Goal: Task Accomplishment & Management: Use online tool/utility

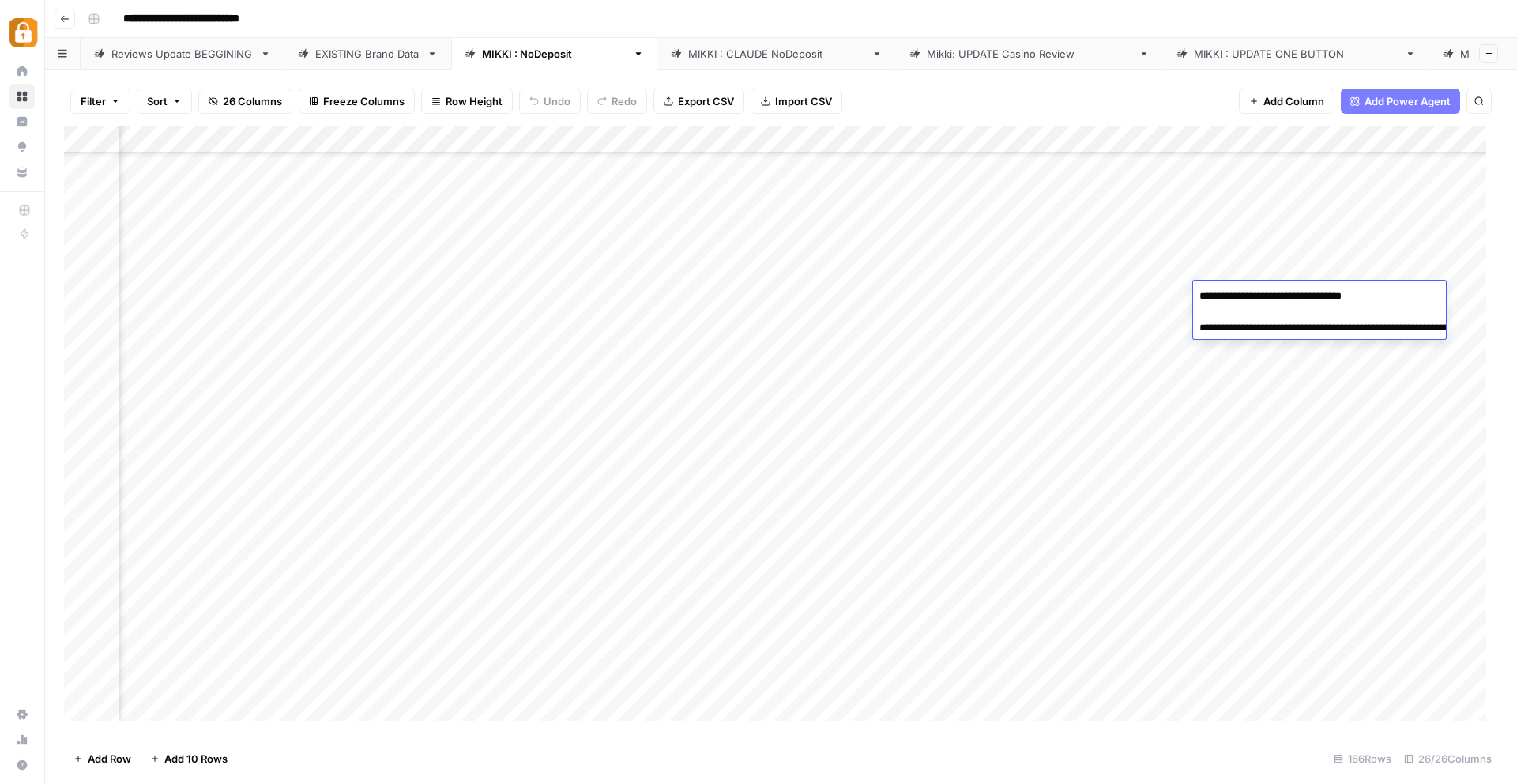
scroll to position [3228, 2710]
click at [590, 292] on div "Add Column" at bounding box center [781, 430] width 1434 height 606
click at [613, 238] on div "Add Column" at bounding box center [781, 430] width 1434 height 606
click at [1208, 245] on div "Add Column" at bounding box center [781, 430] width 1434 height 606
click at [1239, 244] on div "Add Column" at bounding box center [781, 430] width 1434 height 606
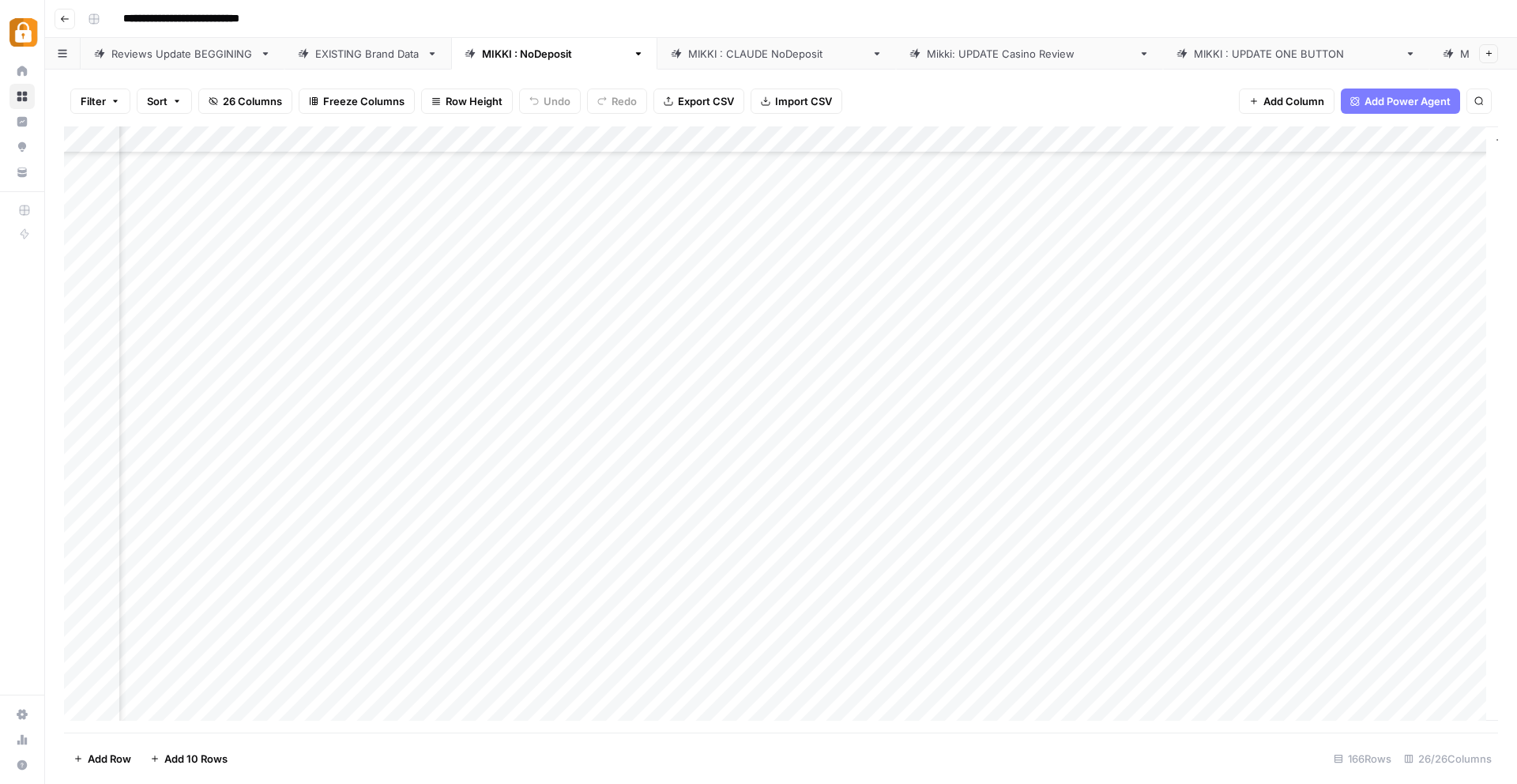
click at [1087, 252] on div "Add Column" at bounding box center [781, 430] width 1434 height 606
click at [1258, 237] on div "Add Column" at bounding box center [781, 430] width 1434 height 606
click at [1179, 245] on div "Add Column" at bounding box center [781, 430] width 1434 height 606
click at [1038, 242] on div "Add Column" at bounding box center [781, 430] width 1434 height 606
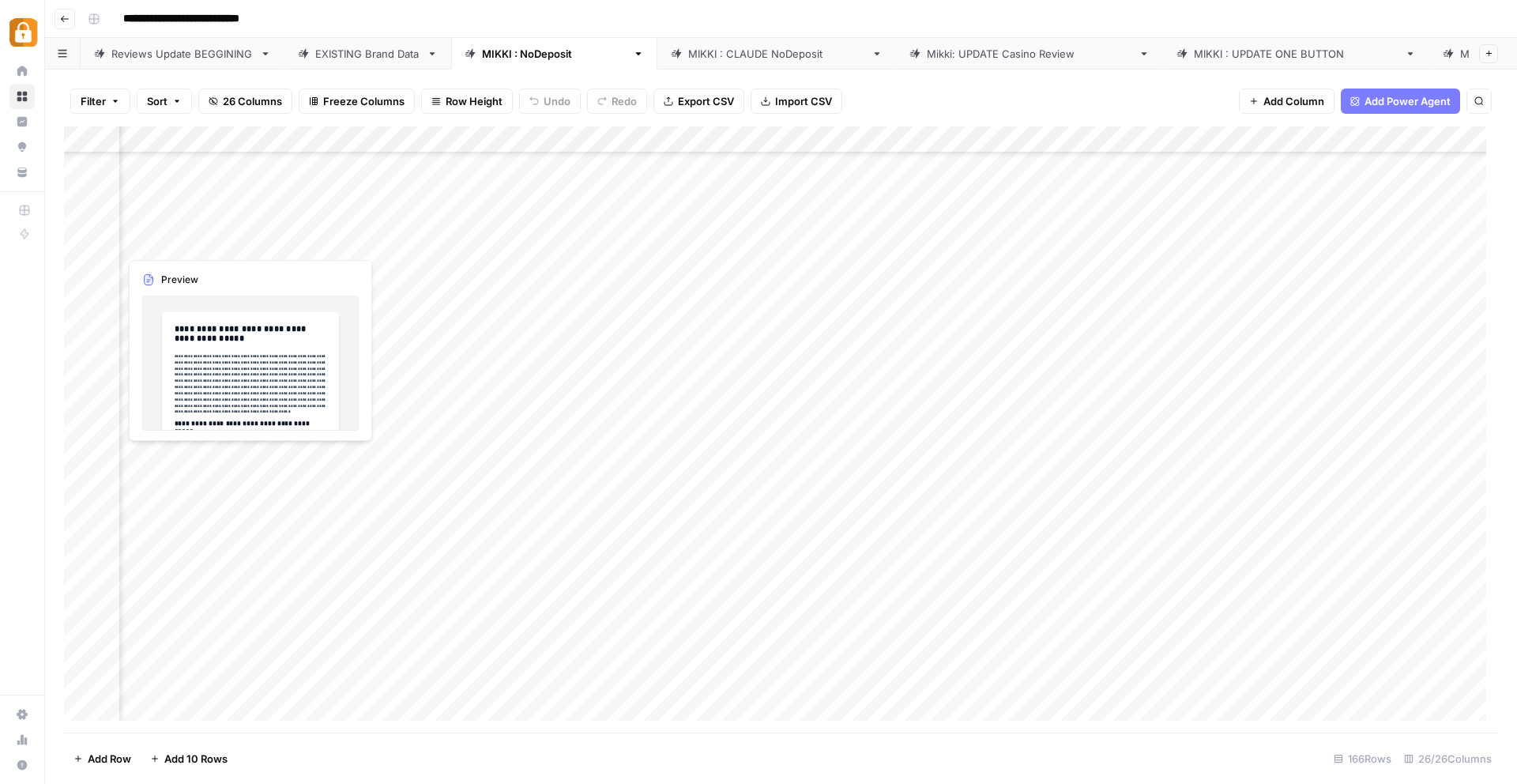
click at [222, 244] on div "Add Column" at bounding box center [781, 430] width 1434 height 606
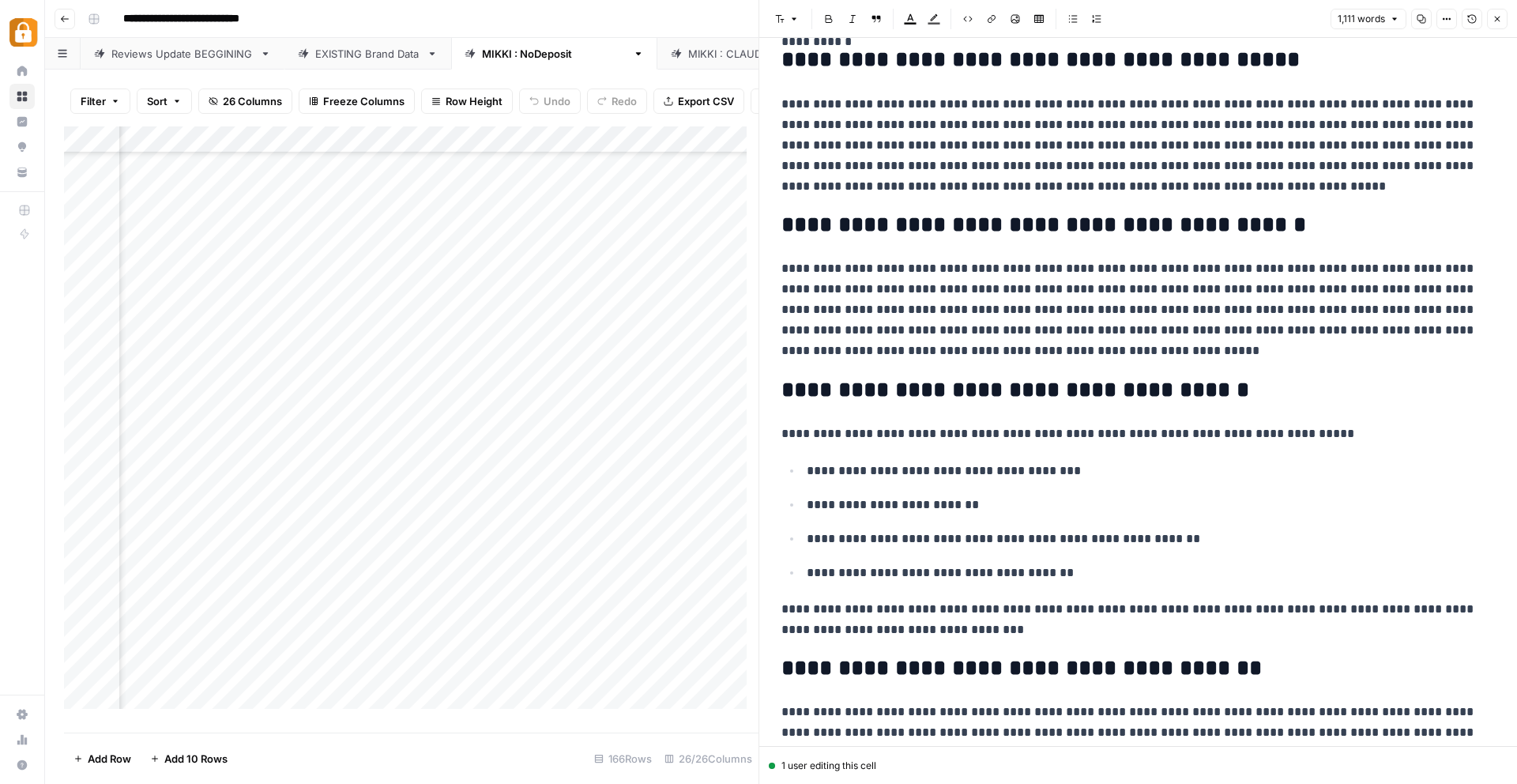
scroll to position [248, 0]
click at [345, 253] on div "Add Column" at bounding box center [411, 423] width 695 height 594
click at [532, 261] on div "Add Column" at bounding box center [411, 423] width 695 height 594
click at [681, 250] on div "Add Column" at bounding box center [411, 423] width 695 height 594
click at [1490, 18] on button "Close" at bounding box center [1497, 19] width 21 height 21
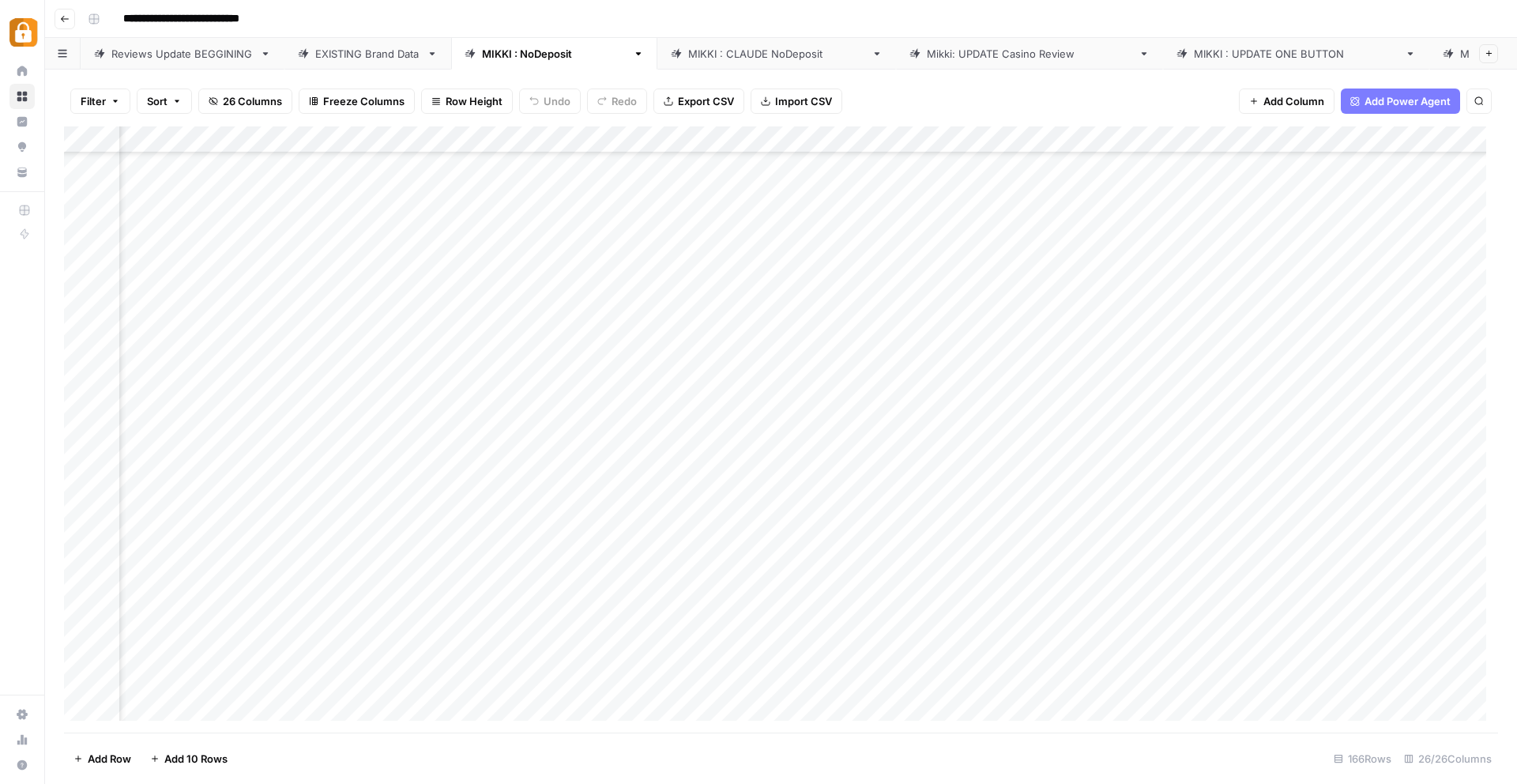
click at [862, 247] on div "Add Column" at bounding box center [781, 430] width 1434 height 606
click at [1193, 244] on div "Add Column" at bounding box center [781, 430] width 1434 height 606
click at [1324, 241] on div "Add Column" at bounding box center [781, 430] width 1434 height 606
click at [1423, 245] on div "Add Column" at bounding box center [781, 430] width 1434 height 606
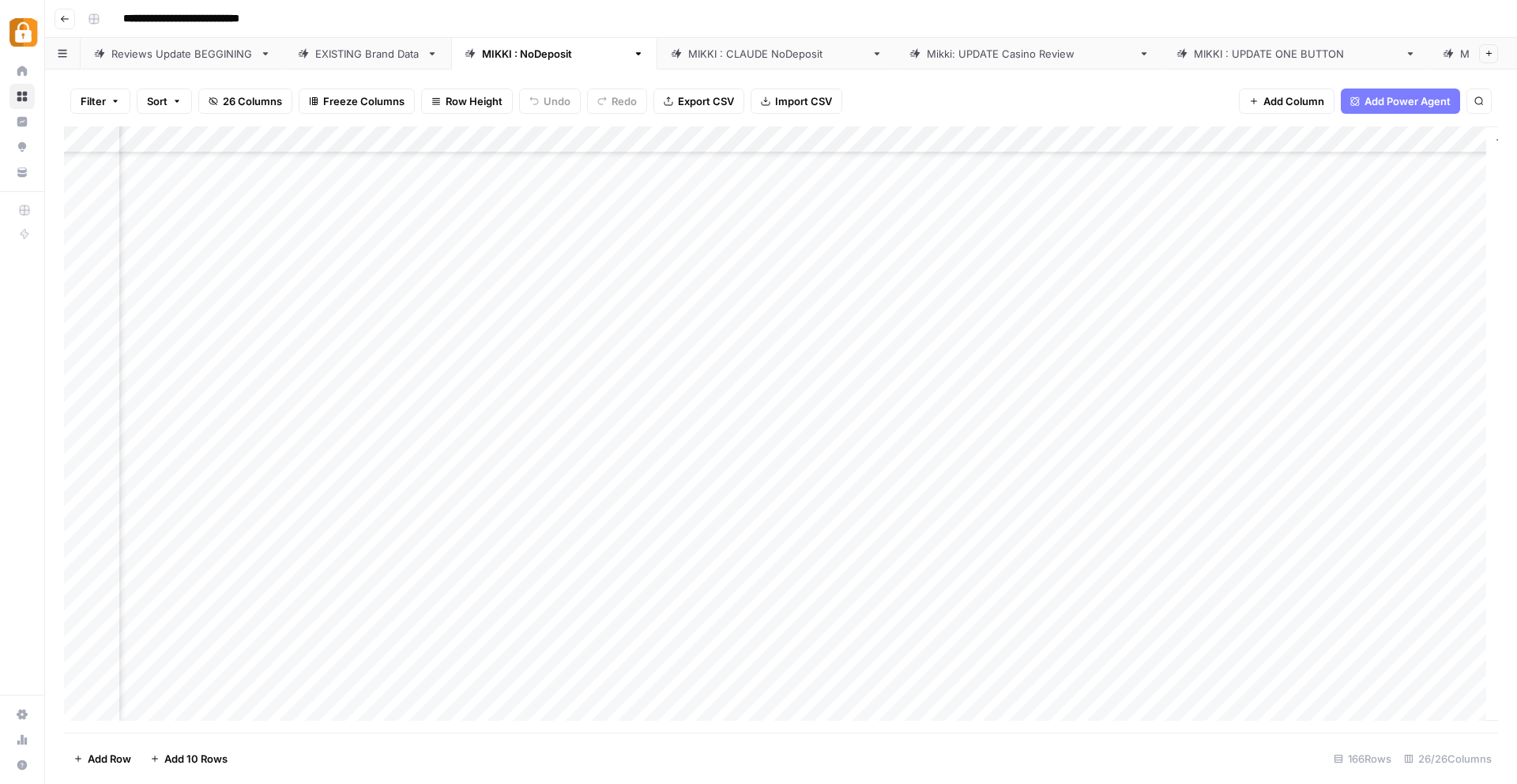
click at [1424, 246] on div "Add Column" at bounding box center [781, 430] width 1434 height 606
drag, startPoint x: 1386, startPoint y: 291, endPoint x: 1276, endPoint y: 277, distance: 110.9
click at [1276, 277] on textarea "**********" at bounding box center [1351, 267] width 316 height 70
click at [898, 252] on div "Add Column" at bounding box center [781, 430] width 1434 height 606
click at [595, 259] on div "Add Column" at bounding box center [781, 430] width 1434 height 606
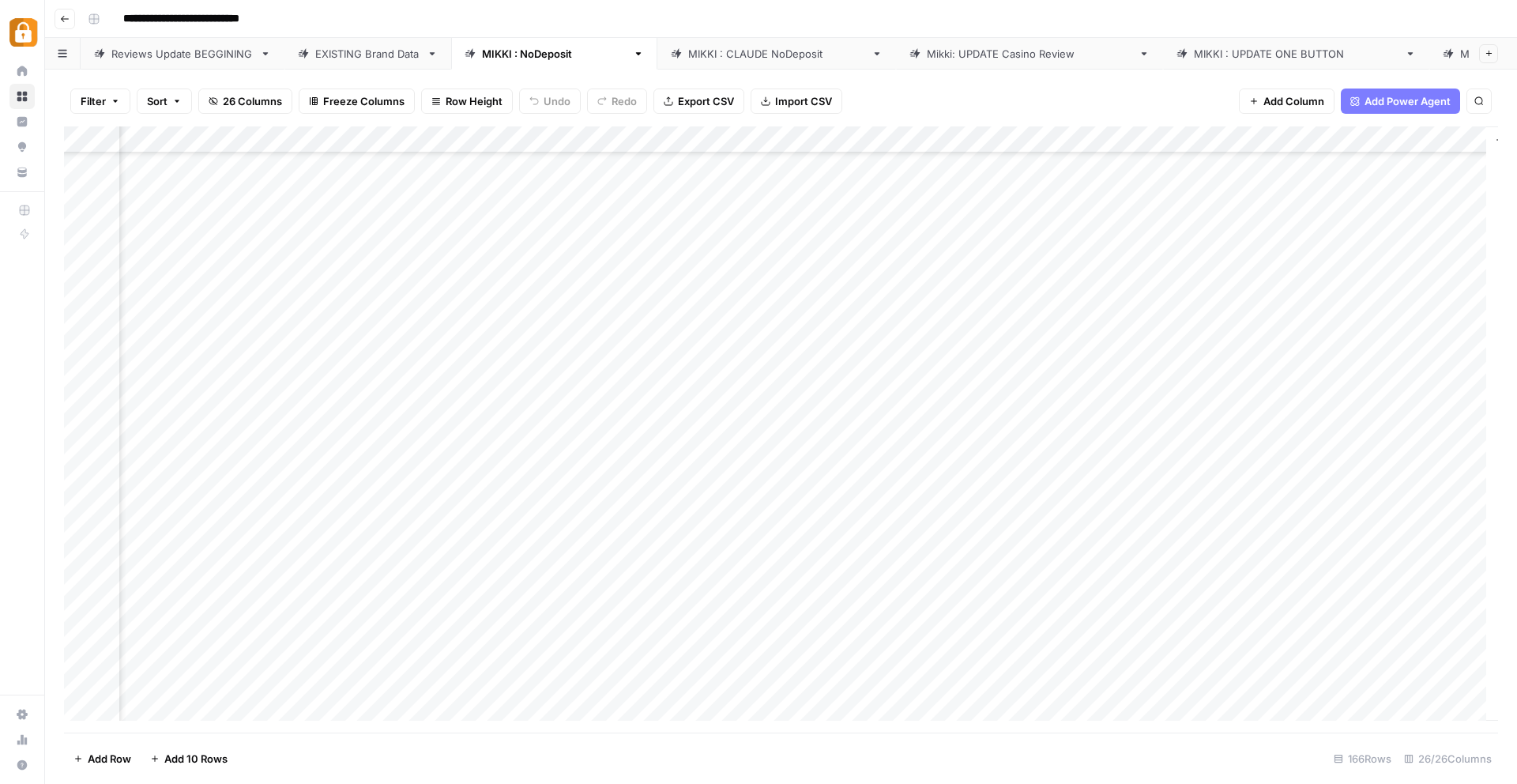
click at [433, 234] on div "Add Column" at bounding box center [781, 430] width 1434 height 606
click at [236, 237] on div "Add Column" at bounding box center [781, 430] width 1434 height 606
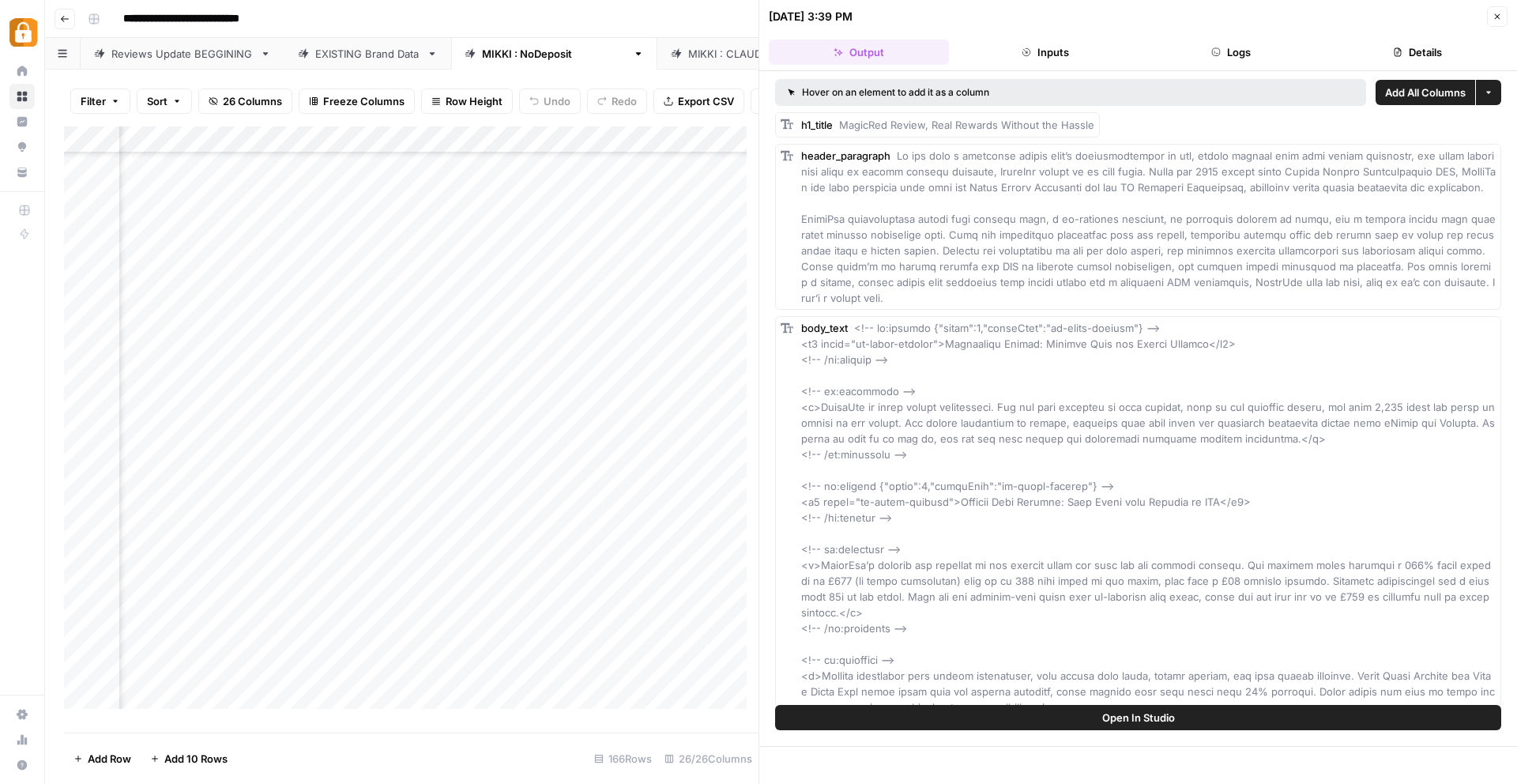
click at [419, 257] on div "Add Column" at bounding box center [411, 423] width 695 height 594
click at [292, 271] on div "Add Column" at bounding box center [411, 423] width 695 height 594
click at [405, 259] on div "Add Column" at bounding box center [411, 423] width 695 height 594
click at [1499, 12] on icon "button" at bounding box center [1497, 17] width 9 height 9
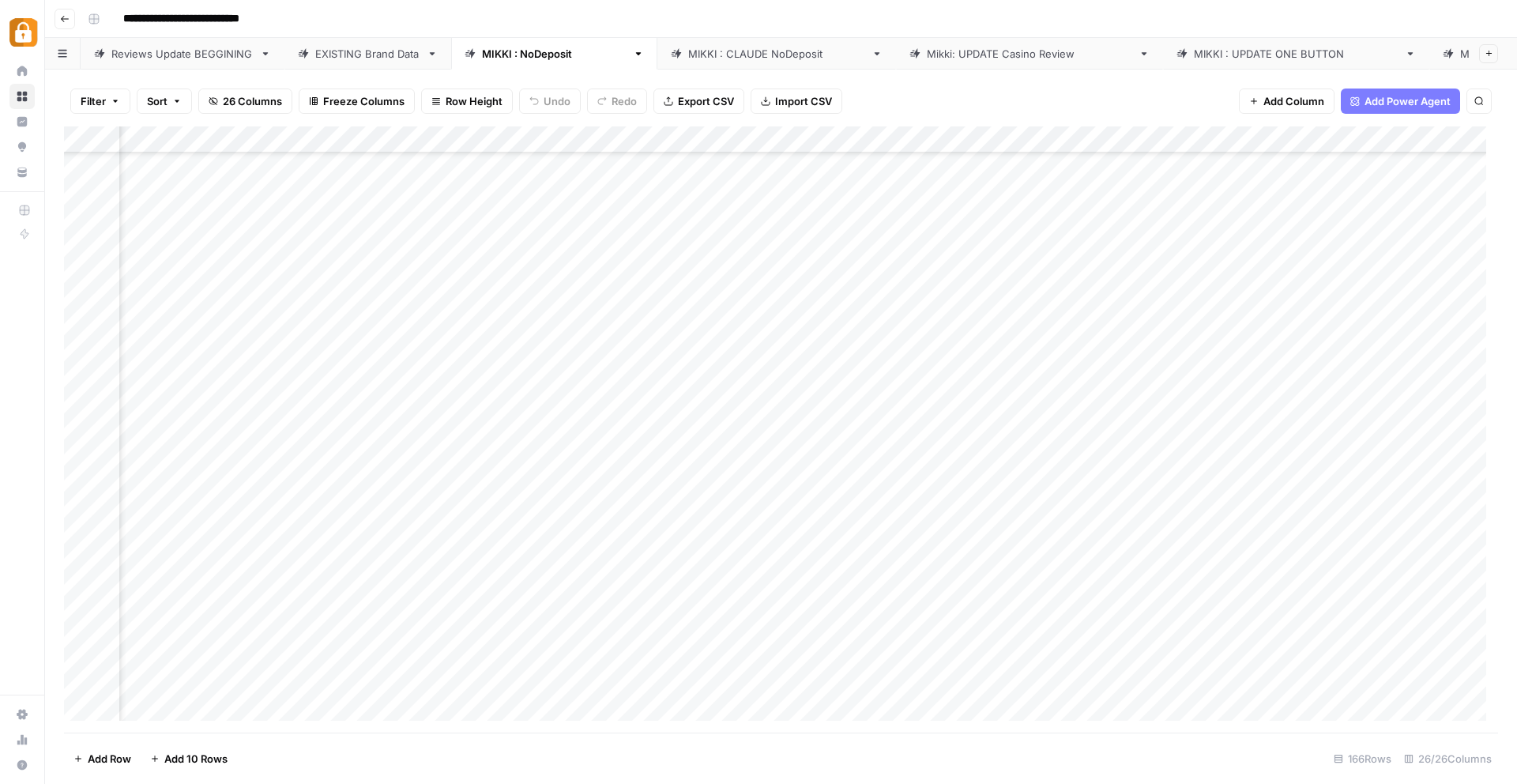
click at [468, 237] on div "Add Column" at bounding box center [781, 430] width 1434 height 606
click at [476, 251] on textarea "**********" at bounding box center [480, 243] width 264 height 22
click at [335, 248] on div "Add Column" at bounding box center [781, 430] width 1434 height 606
click at [366, 245] on div "Add Column" at bounding box center [781, 430] width 1434 height 606
click at [368, 246] on div "Add Column" at bounding box center [781, 430] width 1434 height 606
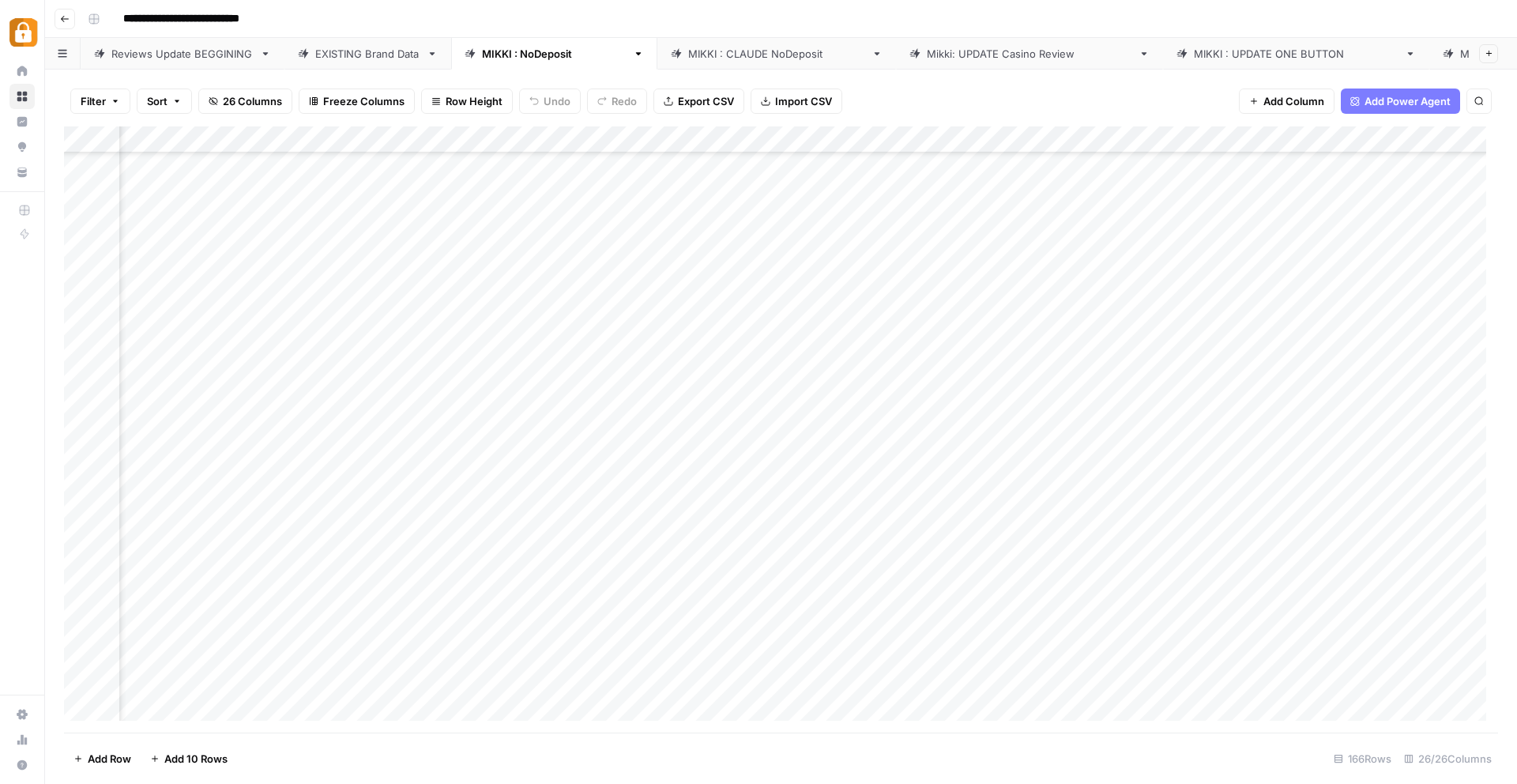
click at [323, 247] on div "Add Column" at bounding box center [781, 430] width 1434 height 606
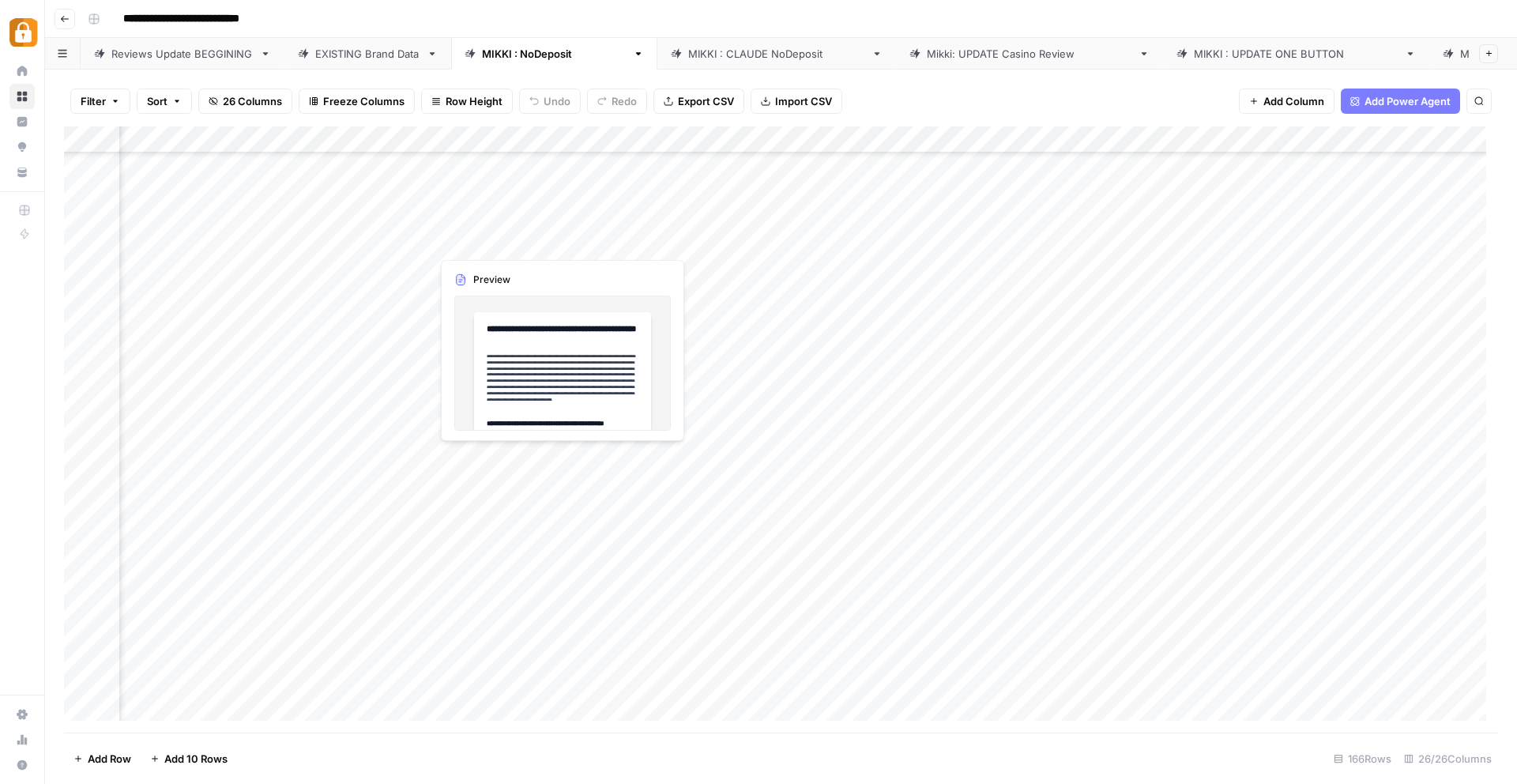
click at [499, 239] on div "Add Column" at bounding box center [781, 430] width 1434 height 606
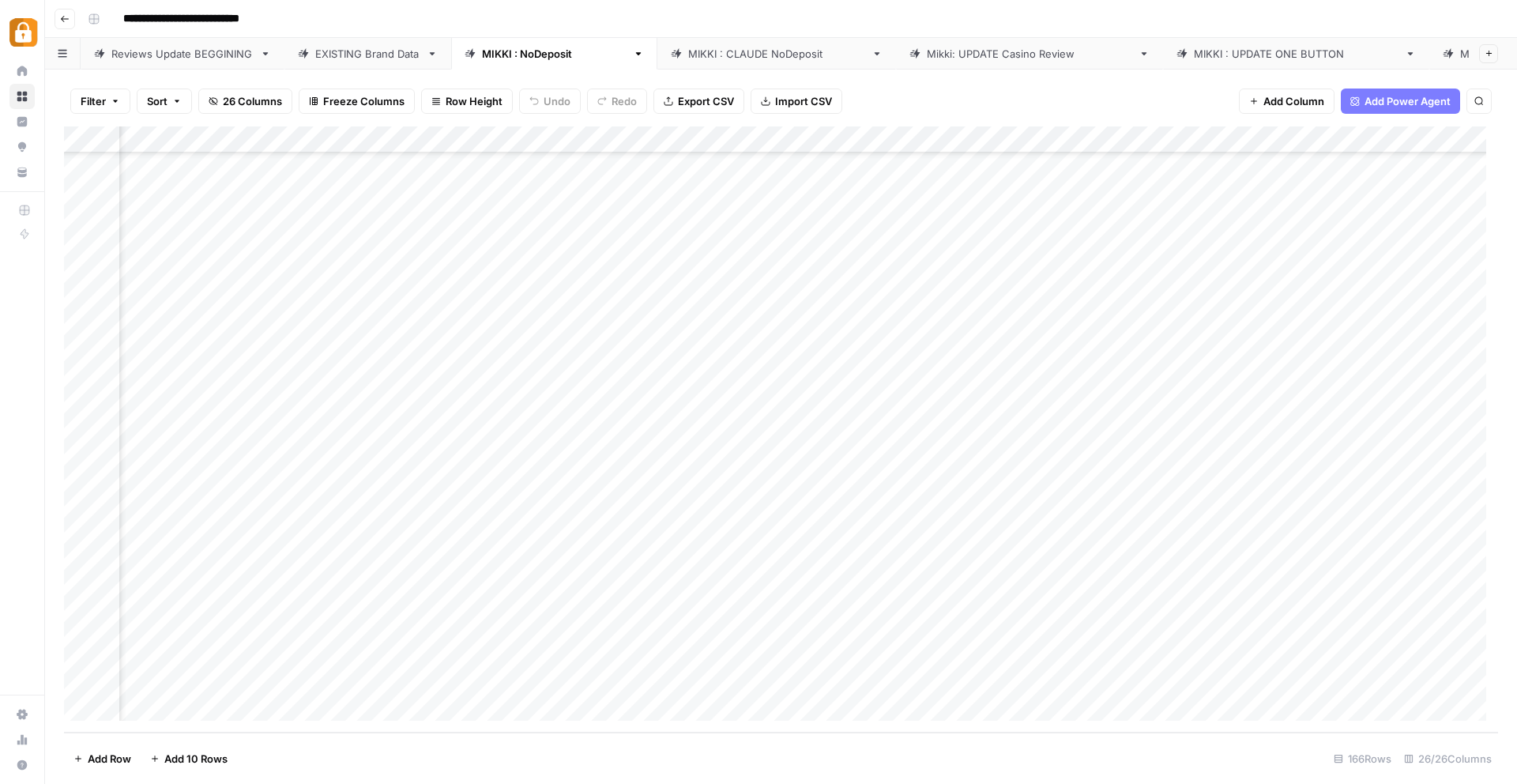
scroll to position [3917, 1175]
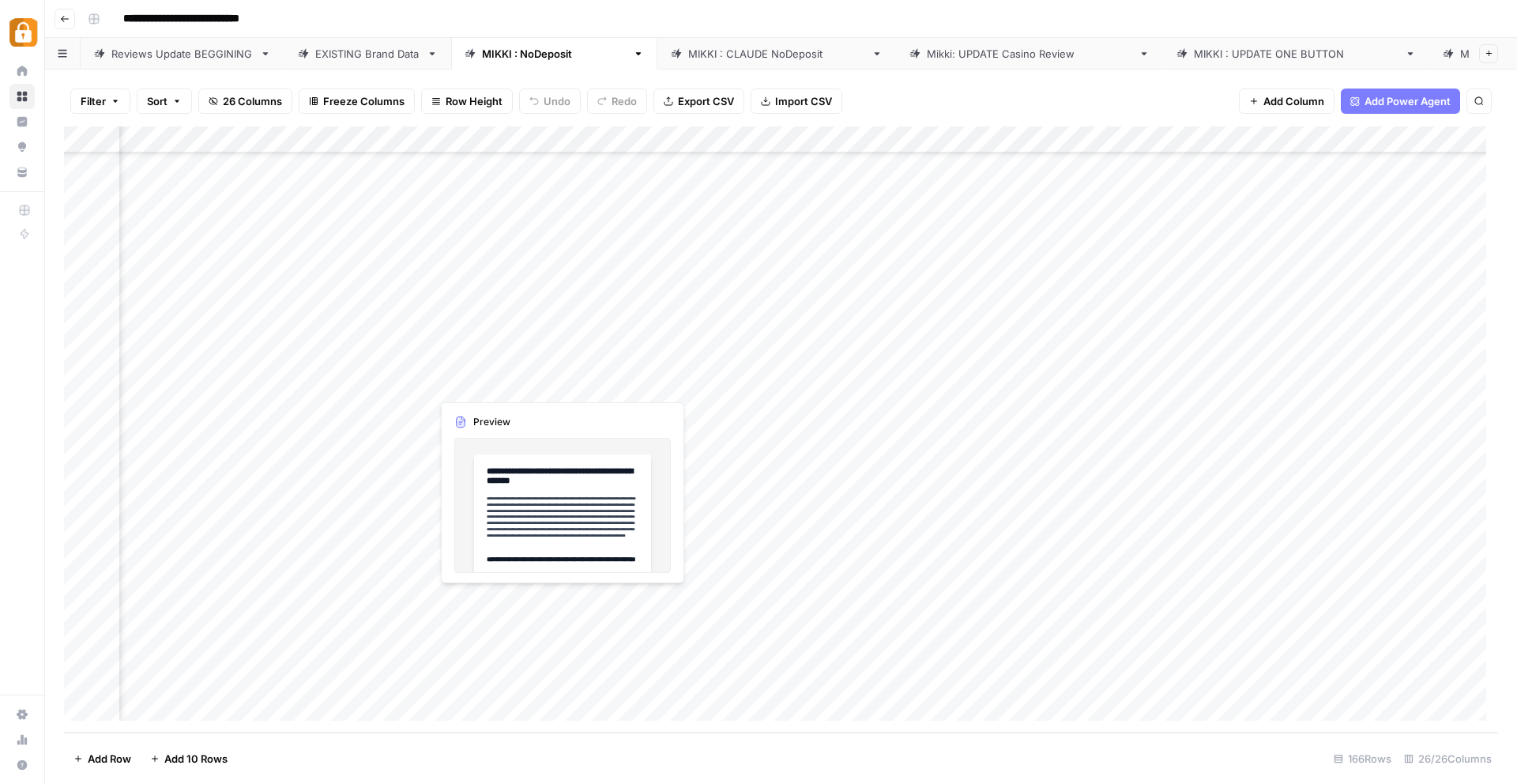
click at [474, 602] on div "Add Column" at bounding box center [781, 430] width 1434 height 606
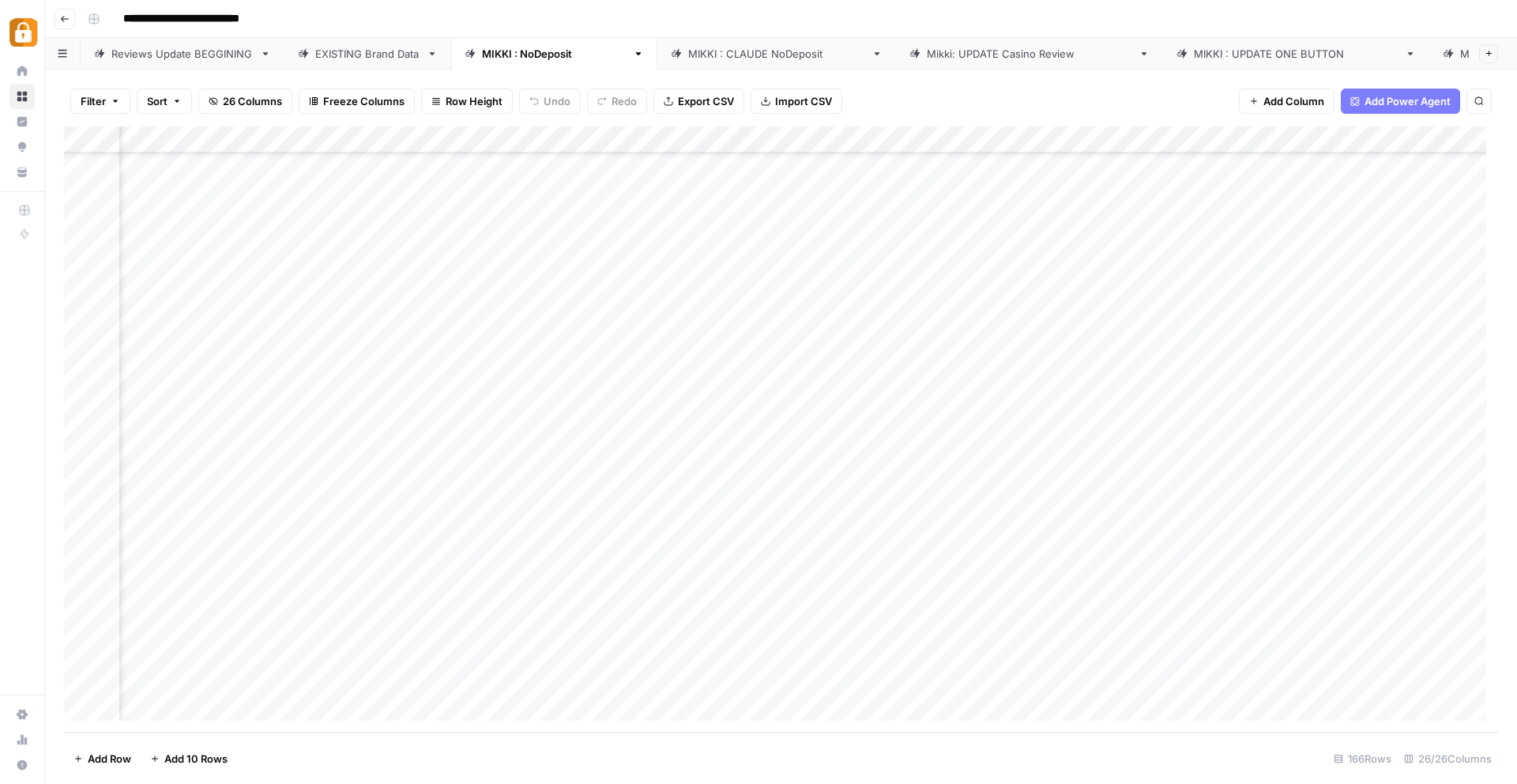
click at [873, 599] on div "Add Column" at bounding box center [781, 430] width 1434 height 606
click at [1235, 589] on div "Add Column" at bounding box center [781, 430] width 1434 height 606
click at [1386, 600] on div "Add Column" at bounding box center [781, 430] width 1434 height 606
click at [1386, 600] on textarea "**********" at bounding box center [1351, 625] width 316 height 70
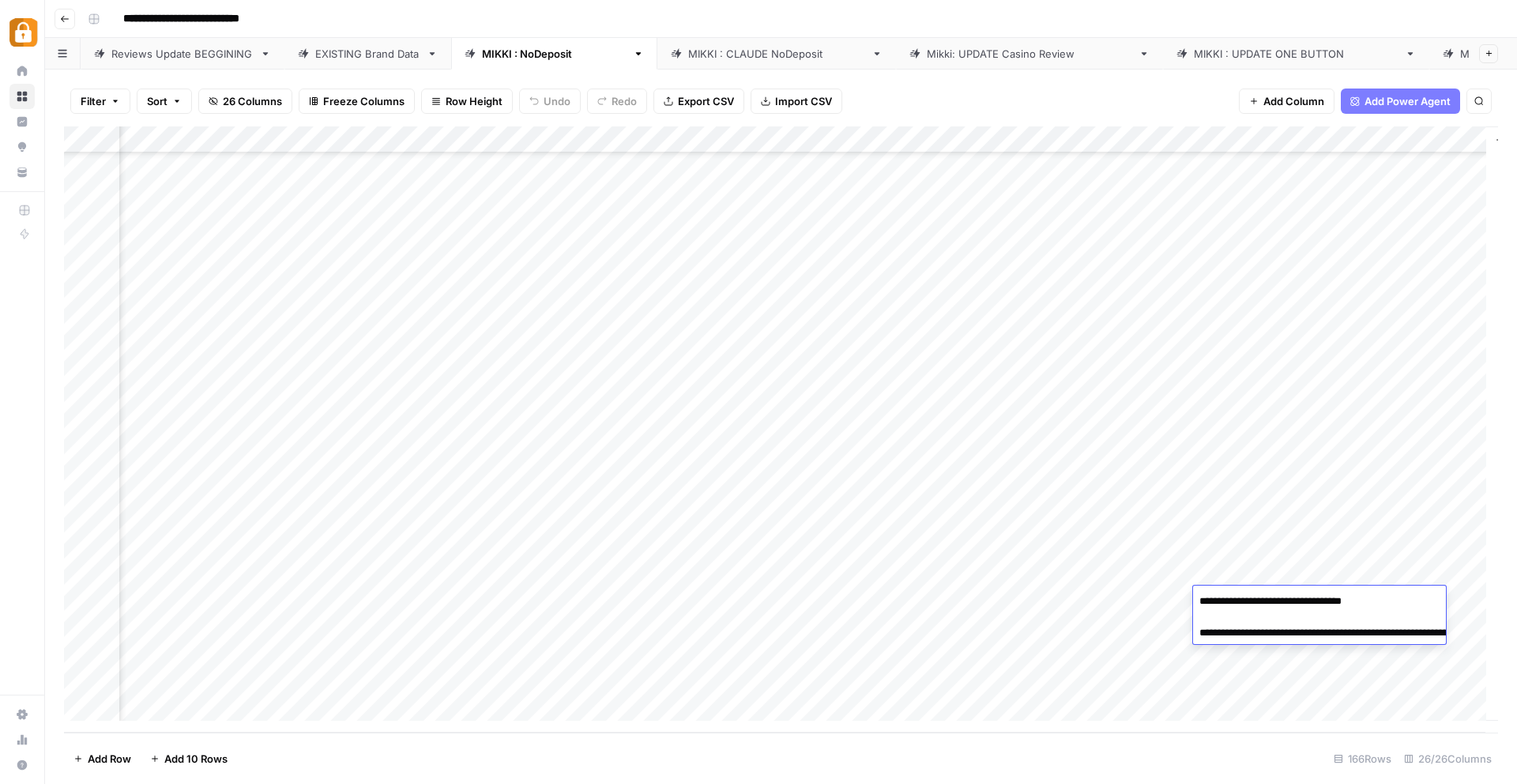
drag, startPoint x: 1325, startPoint y: 648, endPoint x: 1273, endPoint y: 638, distance: 53.0
click at [1273, 638] on textarea "**********" at bounding box center [1351, 625] width 316 height 70
